Goal: Check status: Check status

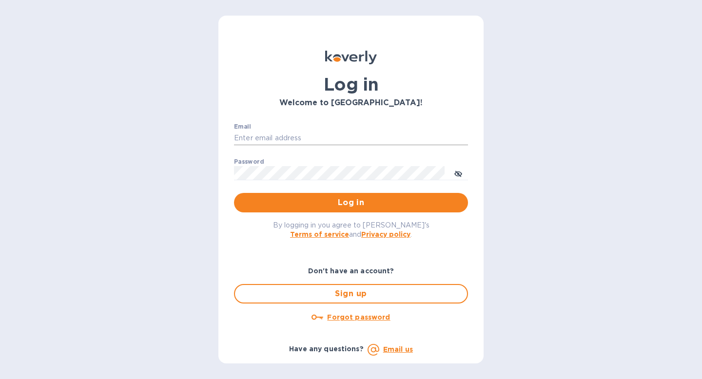
click at [295, 139] on input "Email" at bounding box center [351, 138] width 234 height 15
type input "[EMAIL_ADDRESS][DOMAIN_NAME]"
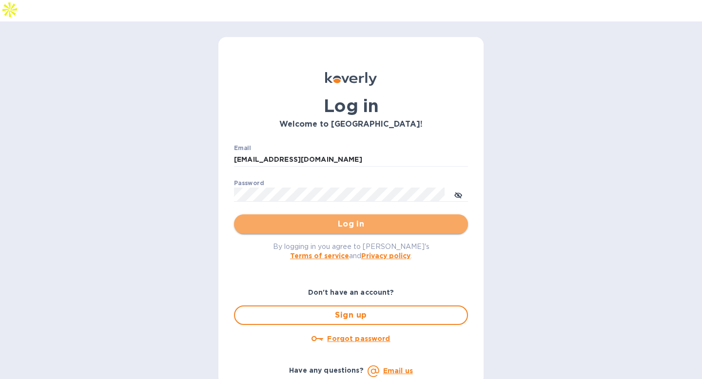
click at [335, 218] on span "Log in" at bounding box center [351, 224] width 218 height 12
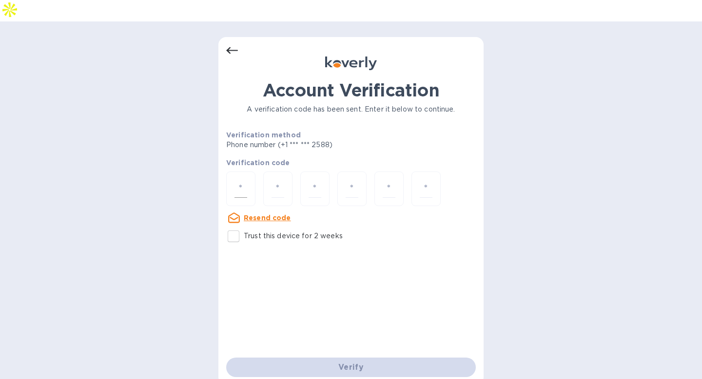
click at [250, 172] on div at bounding box center [240, 189] width 29 height 35
click at [237, 226] on input "Trust this device for 2 weeks" at bounding box center [233, 236] width 20 height 20
checkbox input "true"
click at [237, 180] on input "number" at bounding box center [241, 189] width 13 height 18
type input "3"
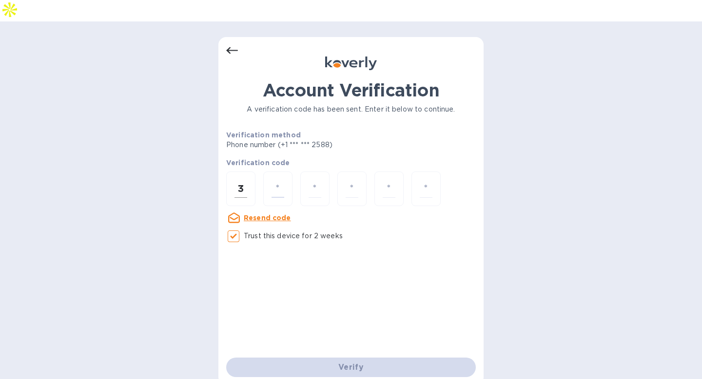
type input "4"
type input "8"
type input "4"
type input "6"
type input "1"
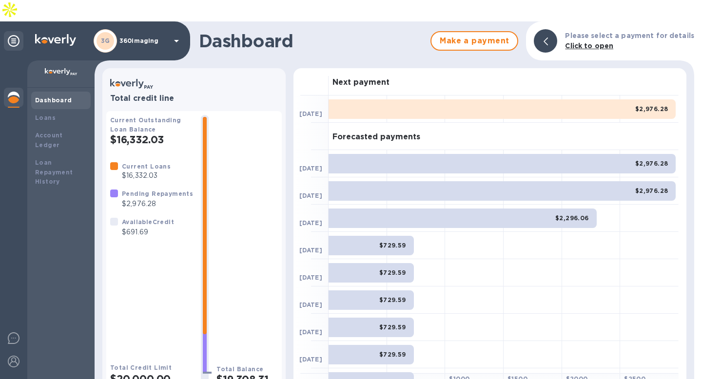
click at [154, 134] on h2 "$16,332.03" at bounding box center [151, 140] width 83 height 12
click at [148, 199] on p "$2,976.28" at bounding box center [157, 204] width 71 height 10
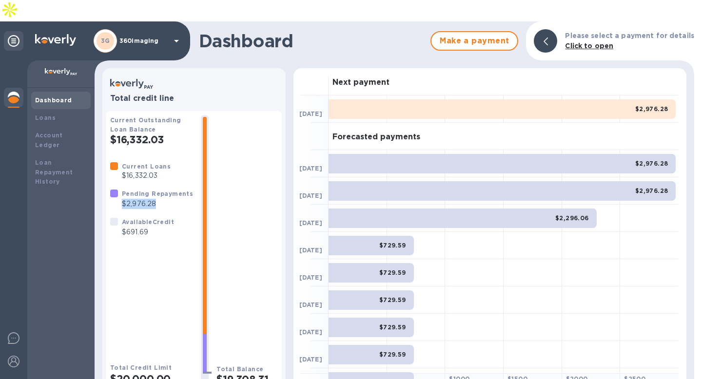
click at [148, 199] on p "$2,976.28" at bounding box center [157, 204] width 71 height 10
drag, startPoint x: 148, startPoint y: 217, endPoint x: 121, endPoint y: 202, distance: 31.0
click at [121, 215] on div "Available Credit $691.69" at bounding box center [148, 227] width 56 height 24
click at [68, 113] on div "Loans" at bounding box center [61, 118] width 52 height 10
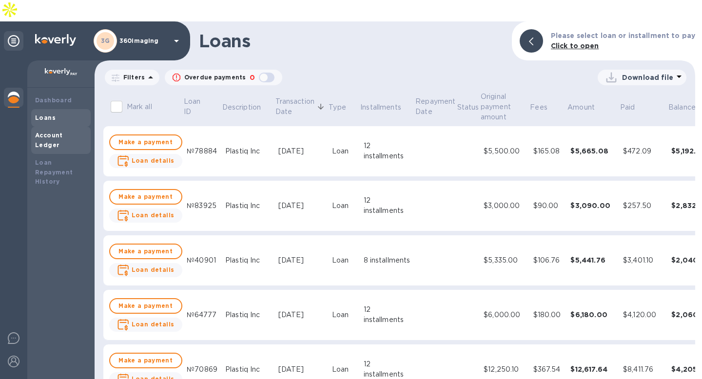
click at [71, 131] on div "Account Ledger" at bounding box center [61, 141] width 52 height 20
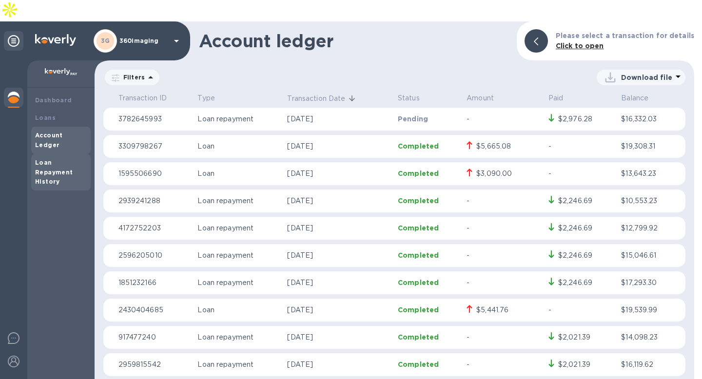
click at [63, 159] on b "Loan Repayment History" at bounding box center [54, 172] width 38 height 27
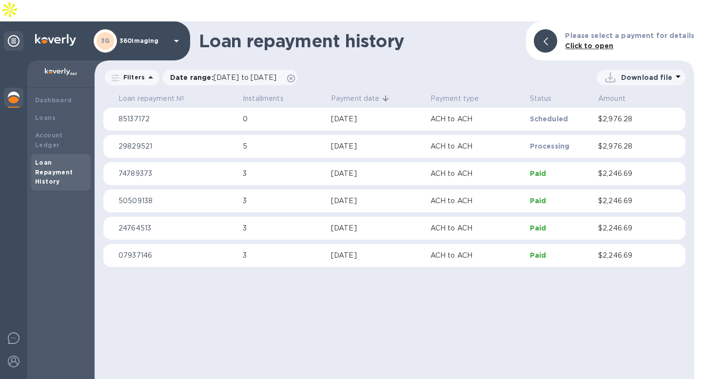
click at [169, 29] on div "3G 360imaging" at bounding box center [138, 40] width 89 height 23
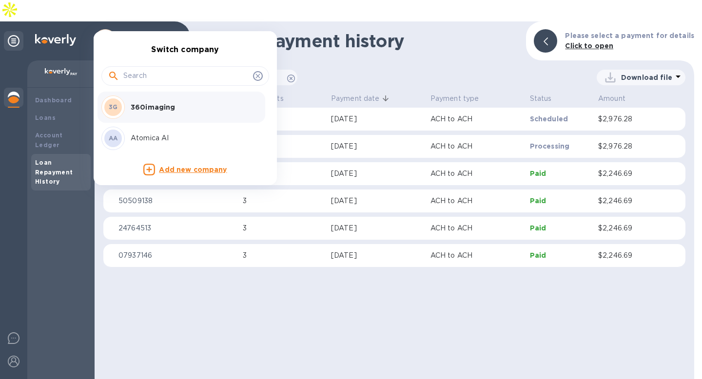
click at [169, 22] on div at bounding box center [351, 189] width 702 height 379
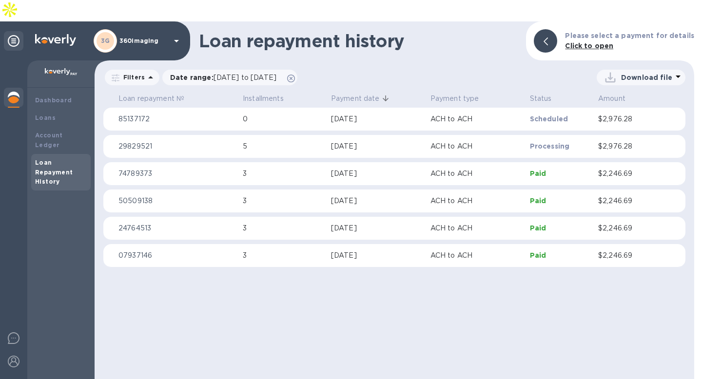
click at [14, 35] on icon at bounding box center [14, 41] width 12 height 12
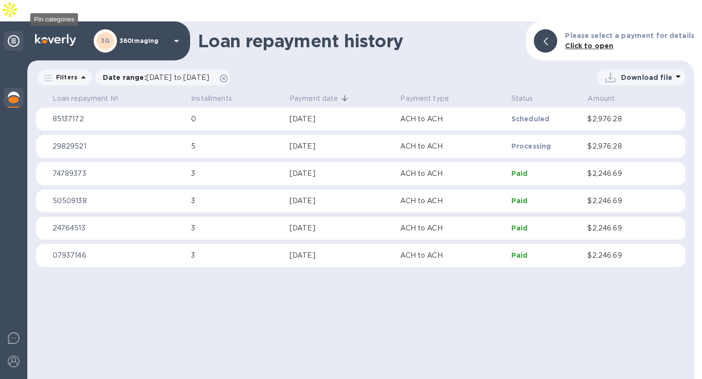
click at [14, 35] on icon at bounding box center [14, 41] width 12 height 12
